Goal: Feedback & Contribution: Submit feedback/report problem

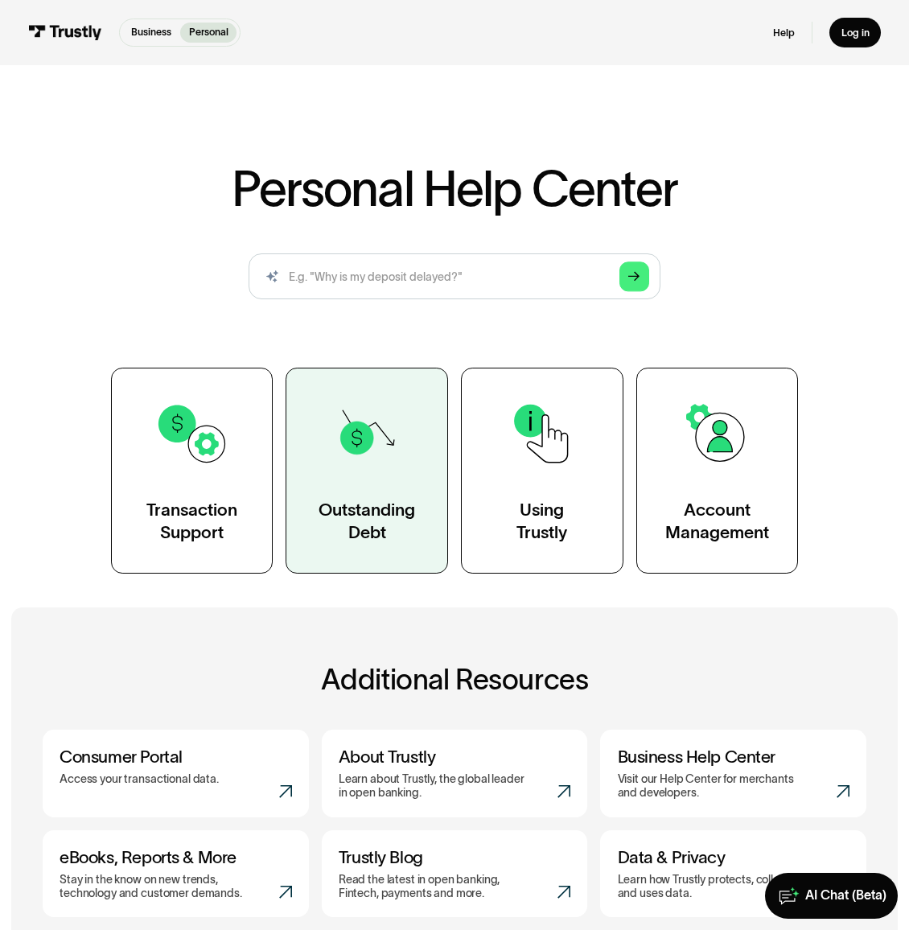
click at [347, 469] on img at bounding box center [367, 433] width 74 height 74
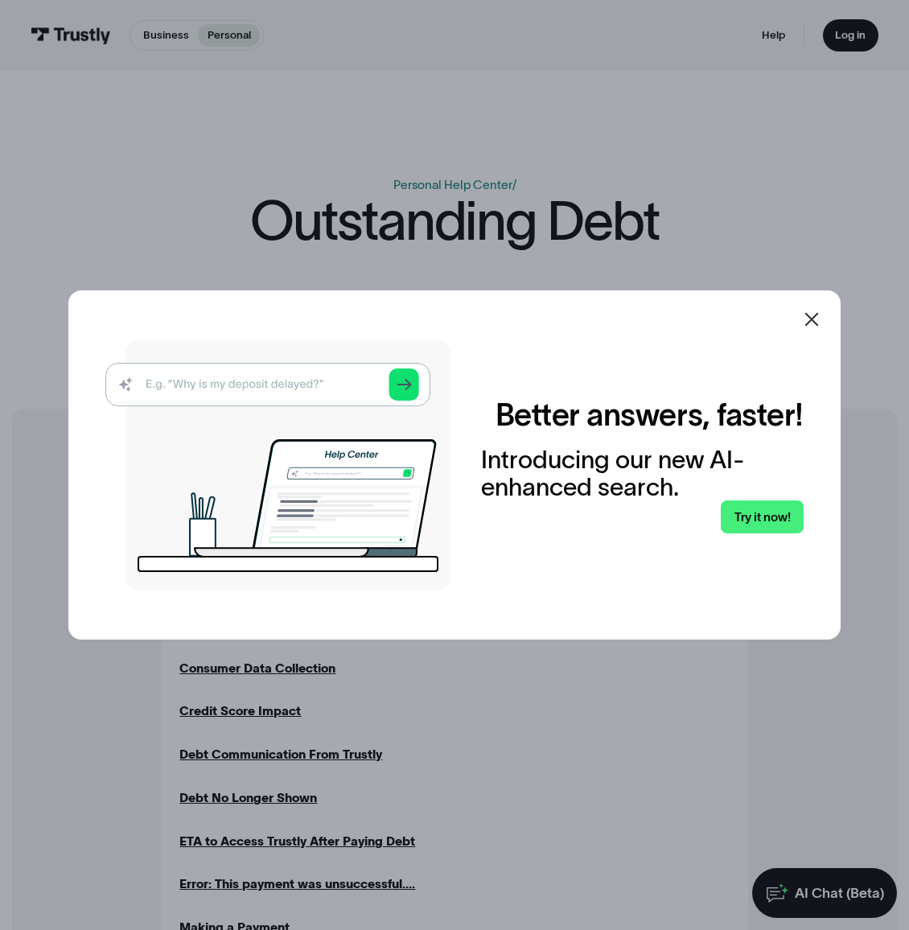
click at [819, 322] on icon at bounding box center [812, 319] width 14 height 14
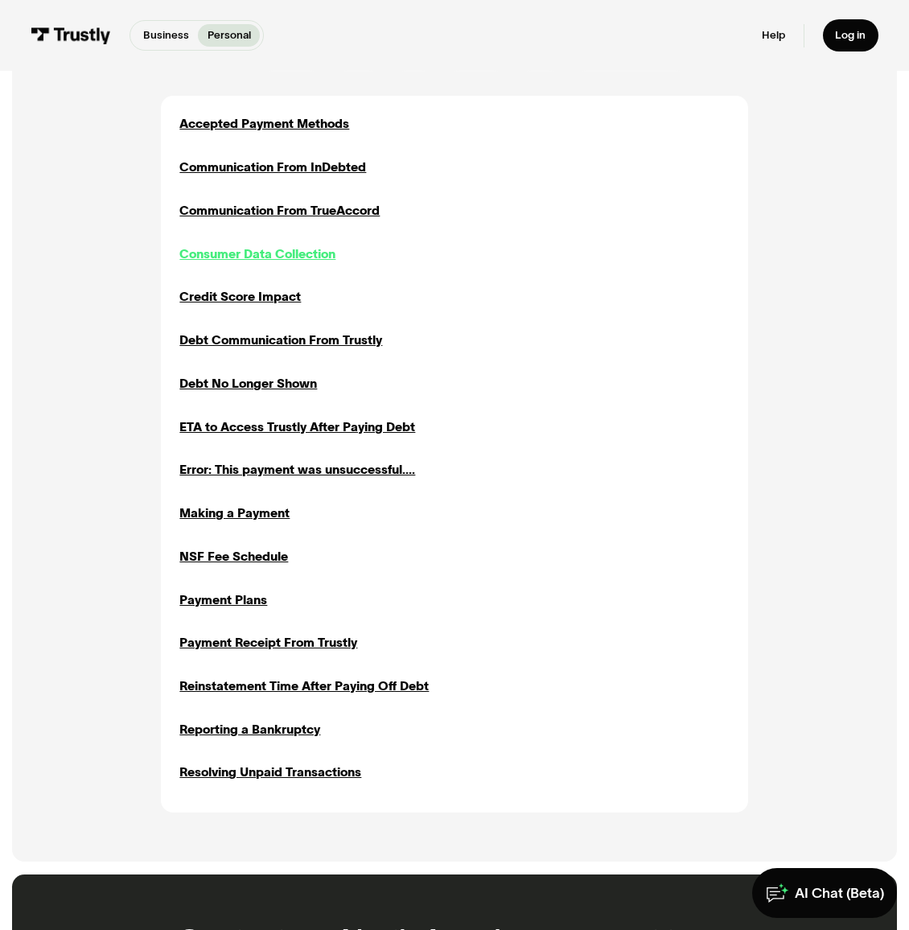
scroll to position [411, 0]
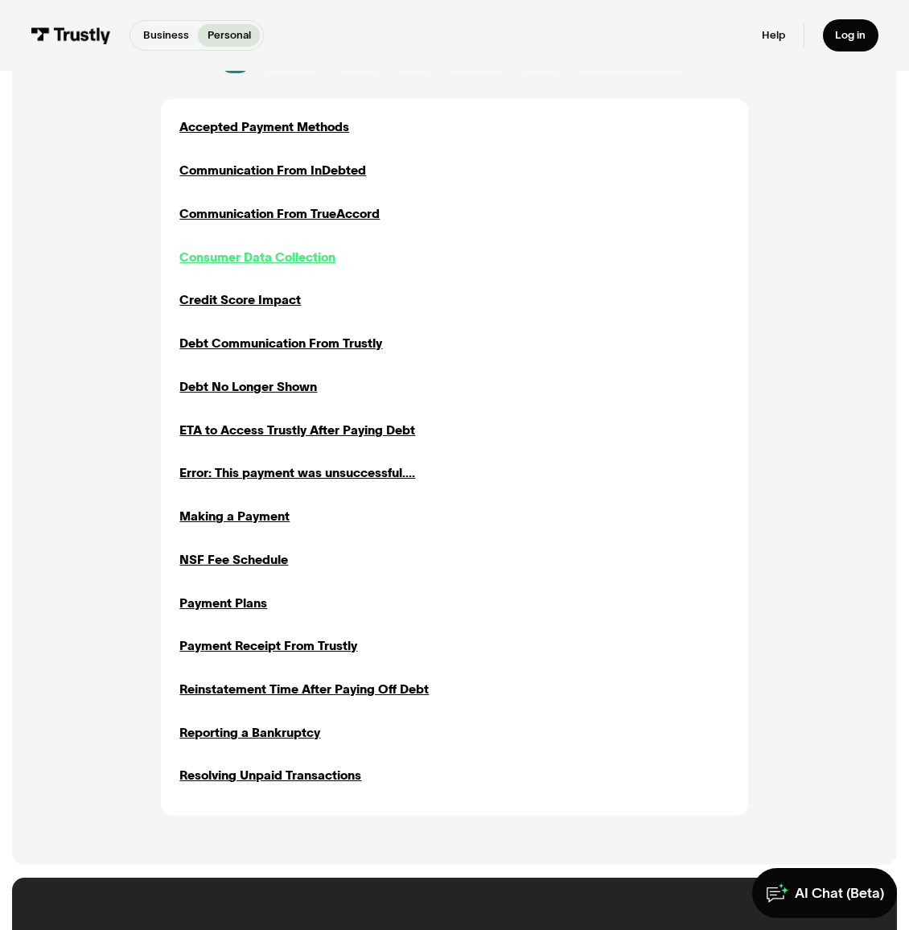
click at [285, 260] on div "Consumer Data Collection" at bounding box center [257, 257] width 156 height 18
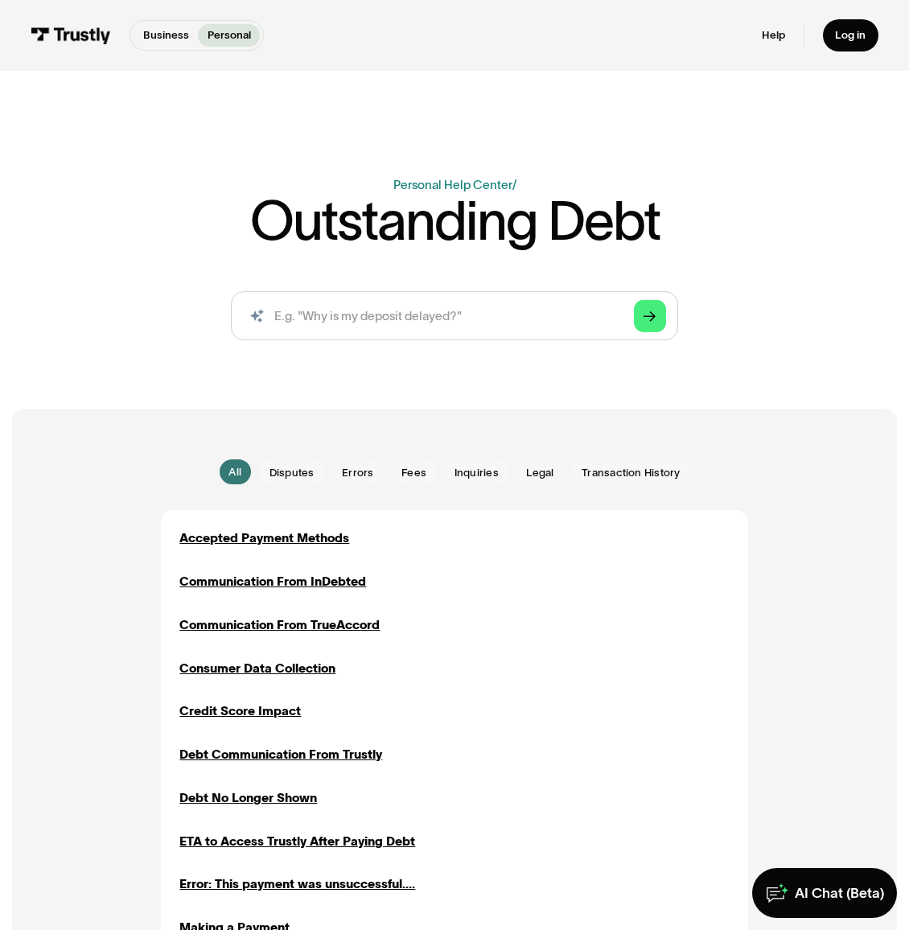
scroll to position [411, 0]
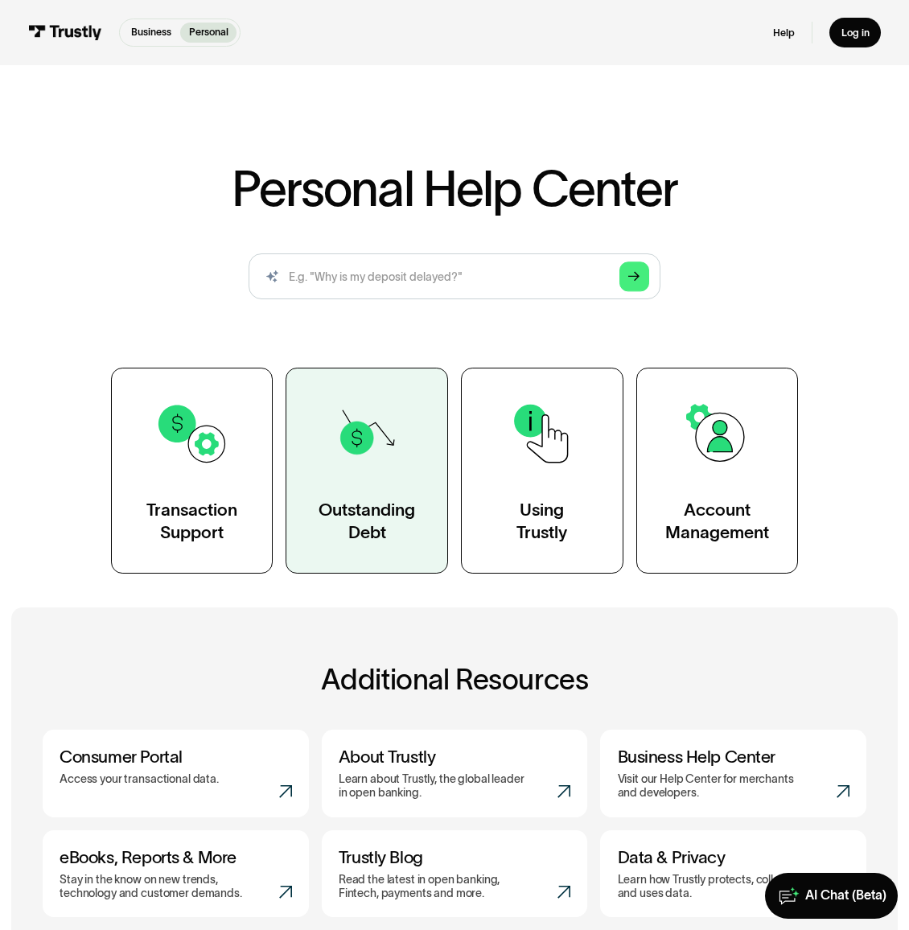
click at [339, 436] on img at bounding box center [367, 433] width 74 height 74
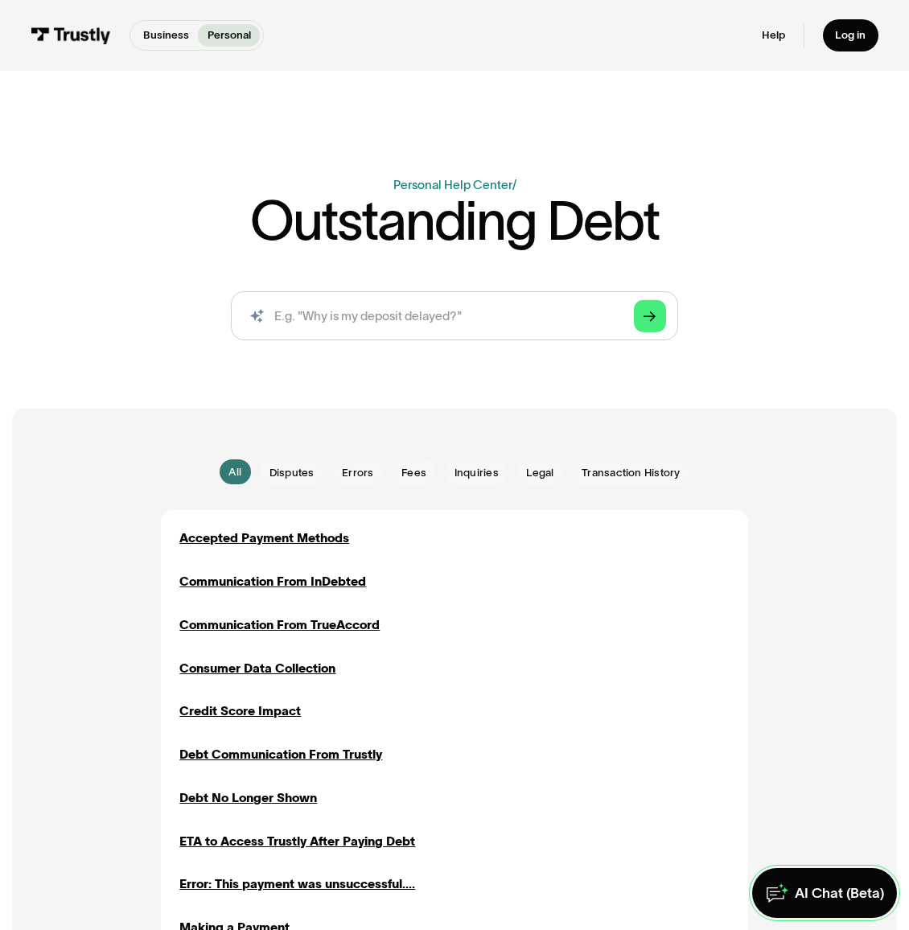
click at [836, 889] on div "AI Chat (Beta)" at bounding box center [839, 893] width 89 height 18
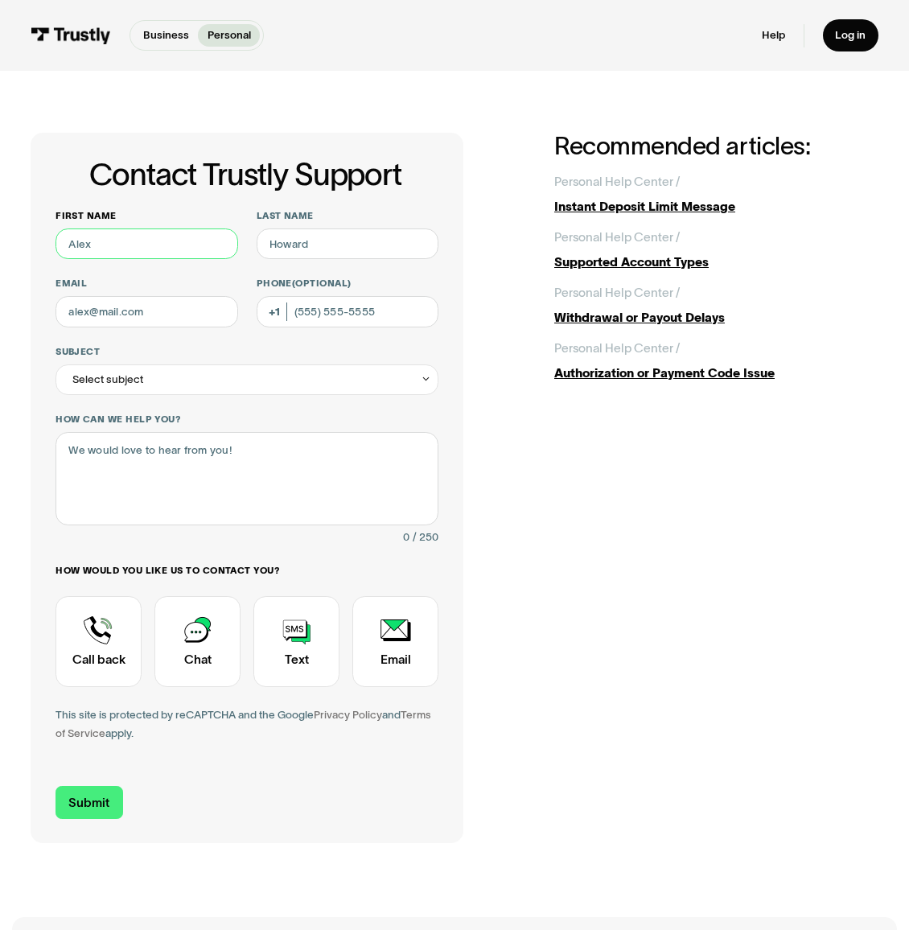
click at [164, 246] on input "First name" at bounding box center [146, 243] width 182 height 31
type input "KEITH"
type input "NASCO"
type input "ceasar05@hotmail.com"
type input "(813) 785-8791"
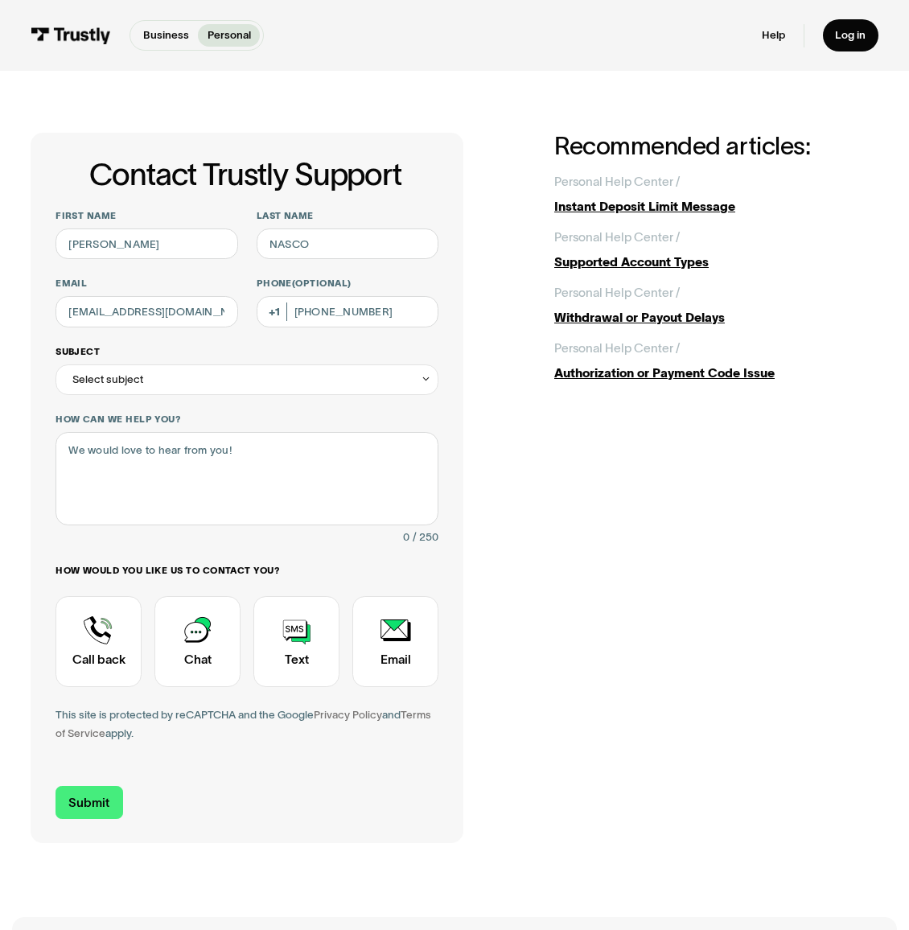
click at [417, 378] on div "Select subject" at bounding box center [246, 379] width 383 height 31
click at [467, 418] on div "Contact Trustly Support First name KEITH Last name NASCO Email ceasar05@hotmail…" at bounding box center [454, 488] width 847 height 710
click at [429, 376] on icon "Contact Trustly Support" at bounding box center [426, 379] width 11 height 12
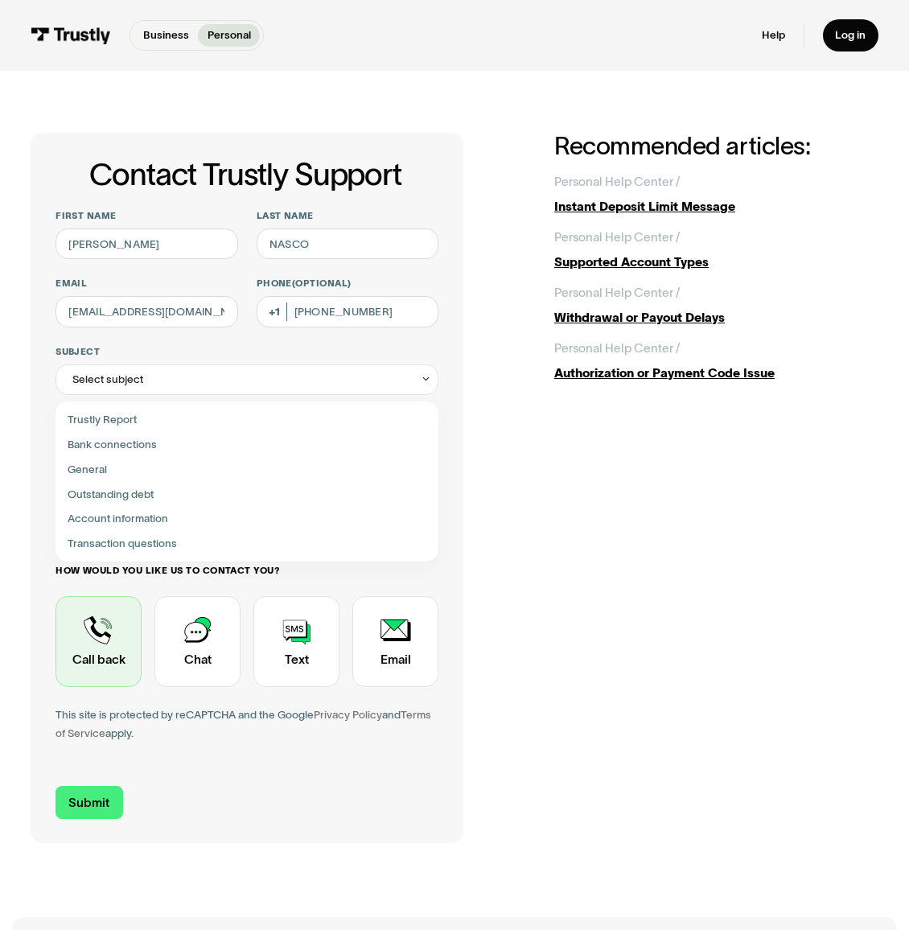
click at [102, 631] on div "Contact Trustly Support" at bounding box center [98, 641] width 86 height 91
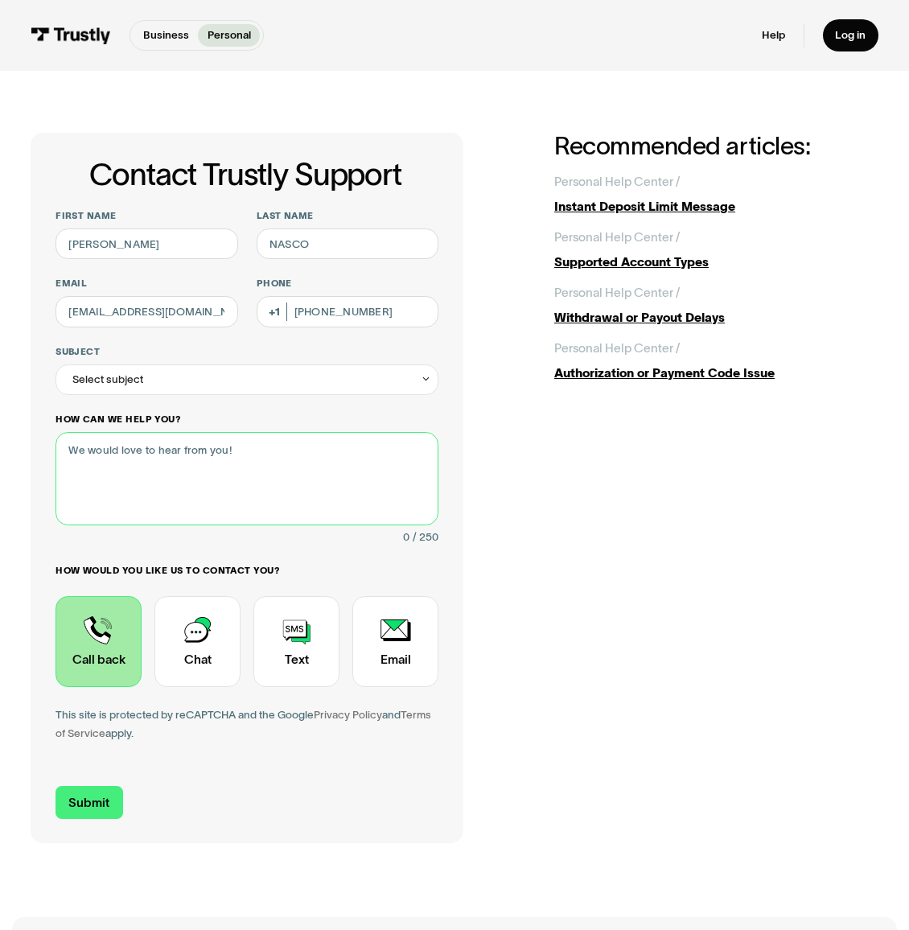
click at [187, 465] on textarea "How can we help you?" at bounding box center [246, 478] width 383 height 92
click at [99, 454] on textarea "i keepgetting text from a debt" at bounding box center [246, 478] width 383 height 92
click at [241, 454] on textarea "i keep getting text from a debt" at bounding box center [246, 478] width 383 height 92
type textarea "i keep getting text from a debt collector, saying i owe you money and i dont."
click at [95, 655] on div "Contact Trustly Support" at bounding box center [98, 641] width 86 height 91
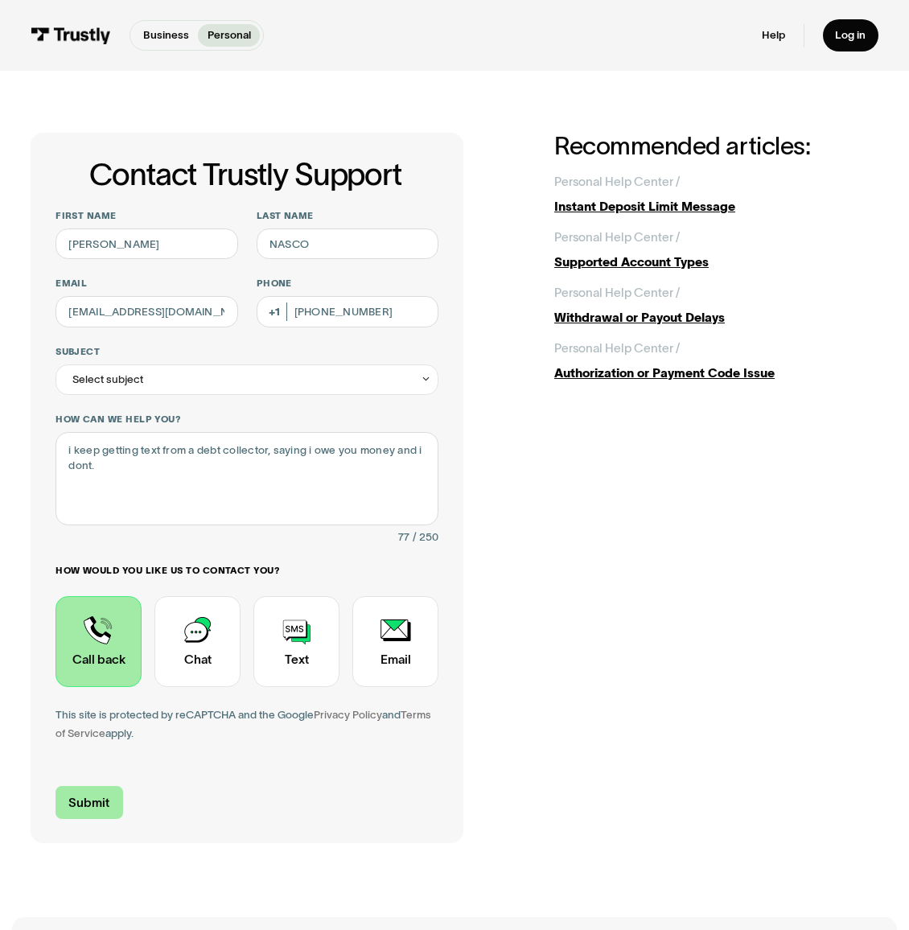
click at [92, 801] on input "Submit" at bounding box center [89, 802] width 68 height 32
click at [416, 378] on div "Select subject" at bounding box center [246, 379] width 383 height 31
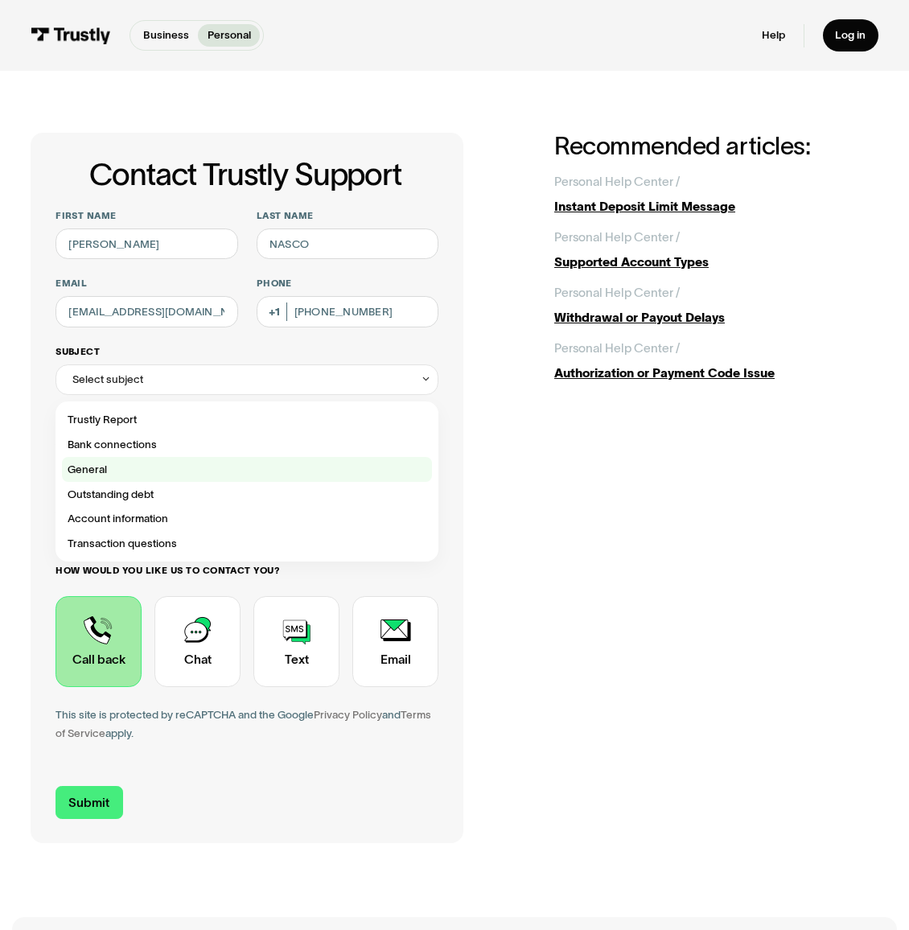
click at [310, 472] on div "Contact Trustly Support" at bounding box center [247, 469] width 371 height 25
type input "*******"
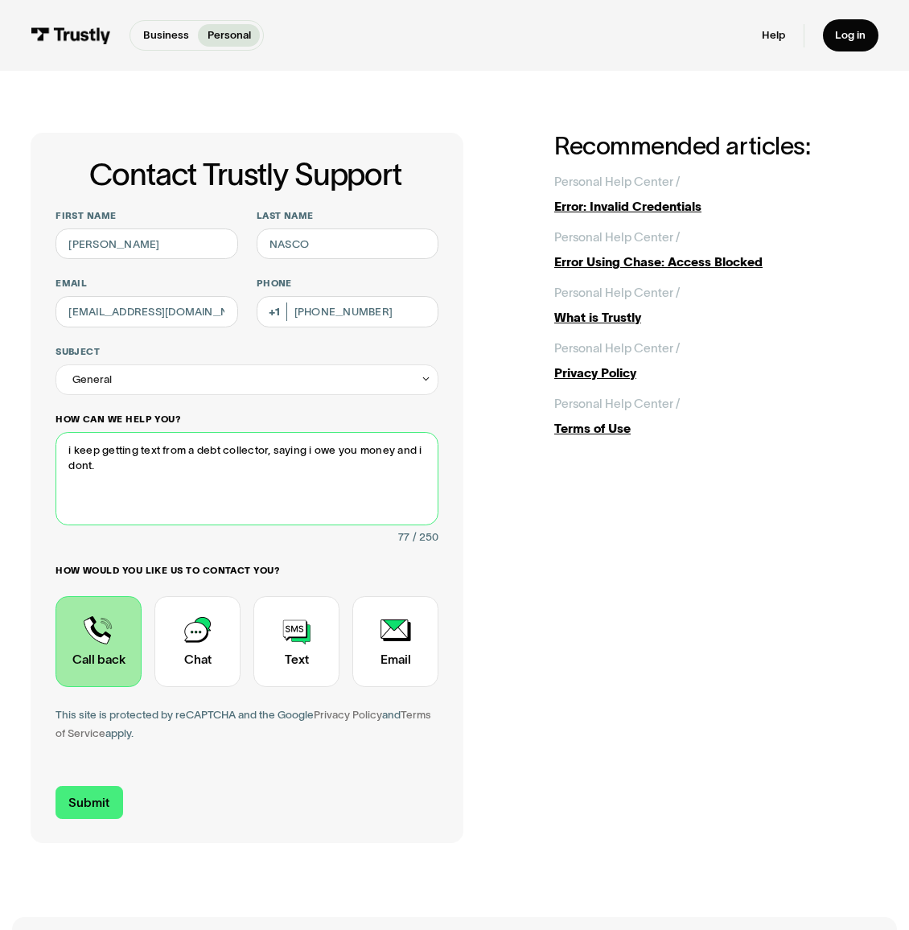
click at [89, 468] on textarea "i keep getting text from a debt collector, saying i owe you money and i dont." at bounding box center [246, 478] width 383 height 92
type textarea "i keep getting text from a debt collector, saying i owe you money and i don't."
click at [91, 810] on input "Submit" at bounding box center [89, 802] width 68 height 32
type input "+18137858791"
